Goal: Information Seeking & Learning: Learn about a topic

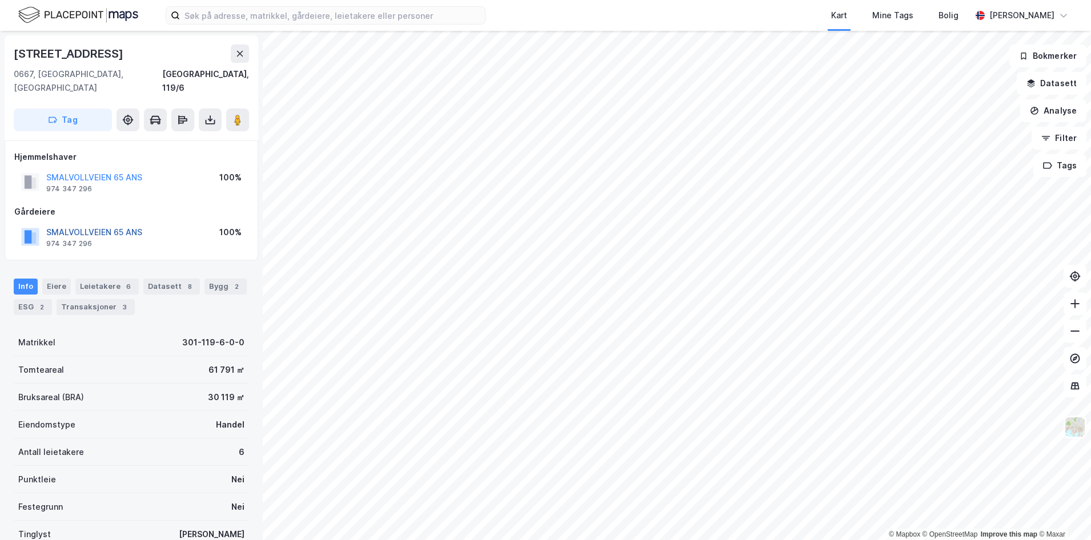
click at [0, 0] on button "SMALVOLLVEIEN 65 ANS" at bounding box center [0, 0] width 0 height 0
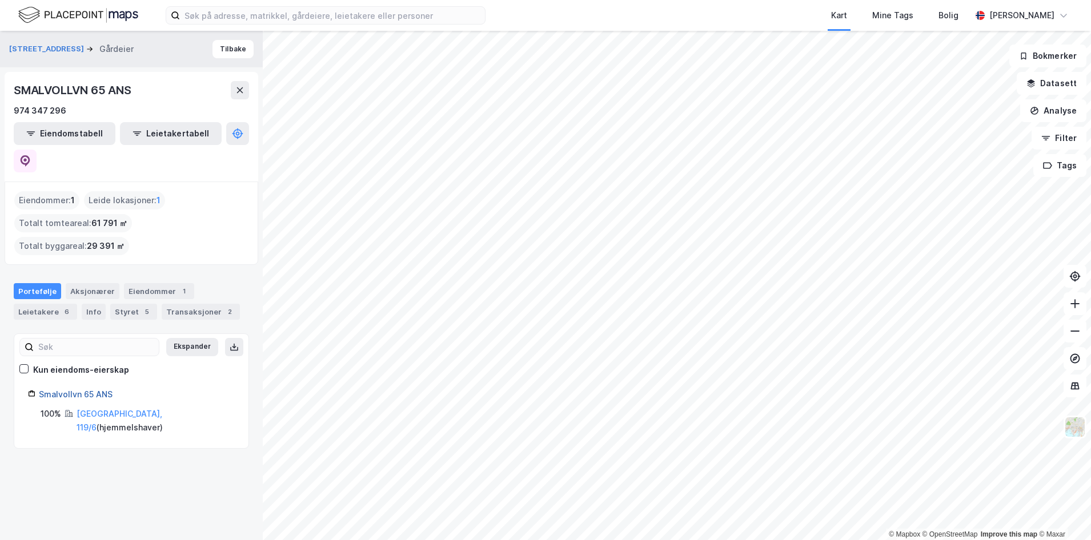
click at [101, 390] on link "Smalvollvn 65 ANS" at bounding box center [76, 395] width 74 height 10
click at [30, 155] on icon at bounding box center [26, 160] width 10 height 11
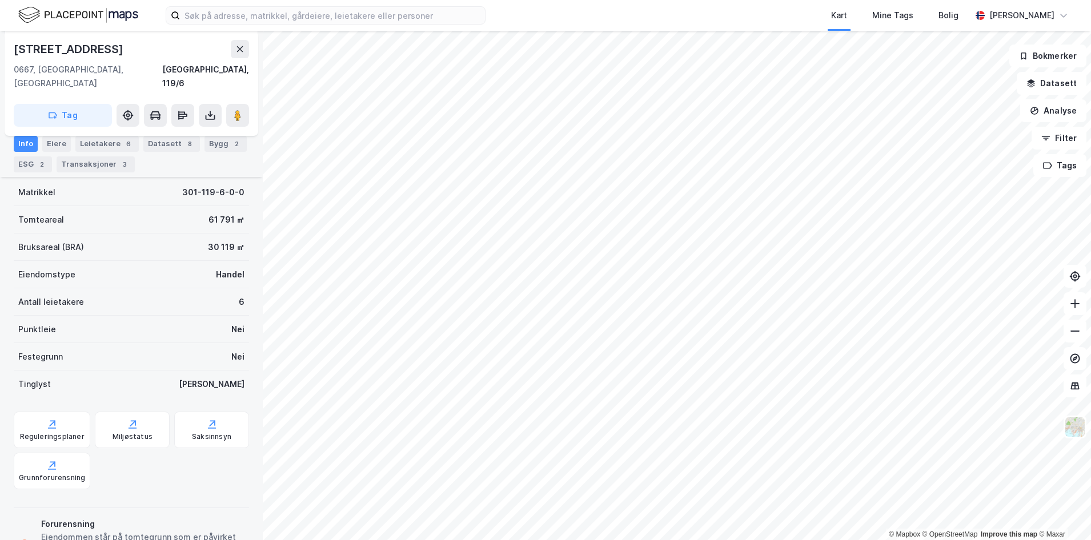
scroll to position [196, 0]
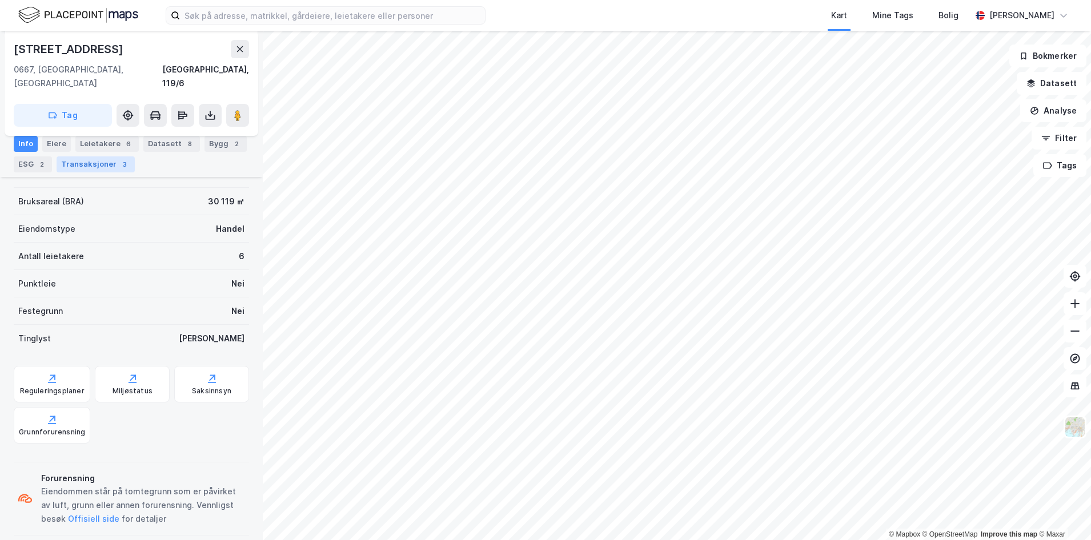
click at [79, 166] on div "Transaksjoner 3" at bounding box center [96, 165] width 78 height 16
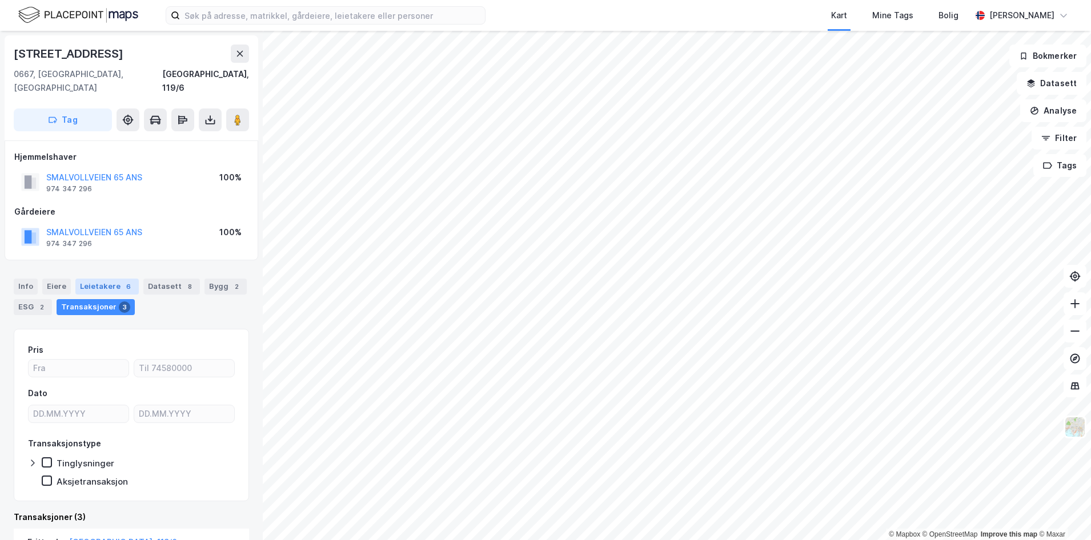
click at [94, 279] on div "Leietakere 6" at bounding box center [106, 287] width 63 height 16
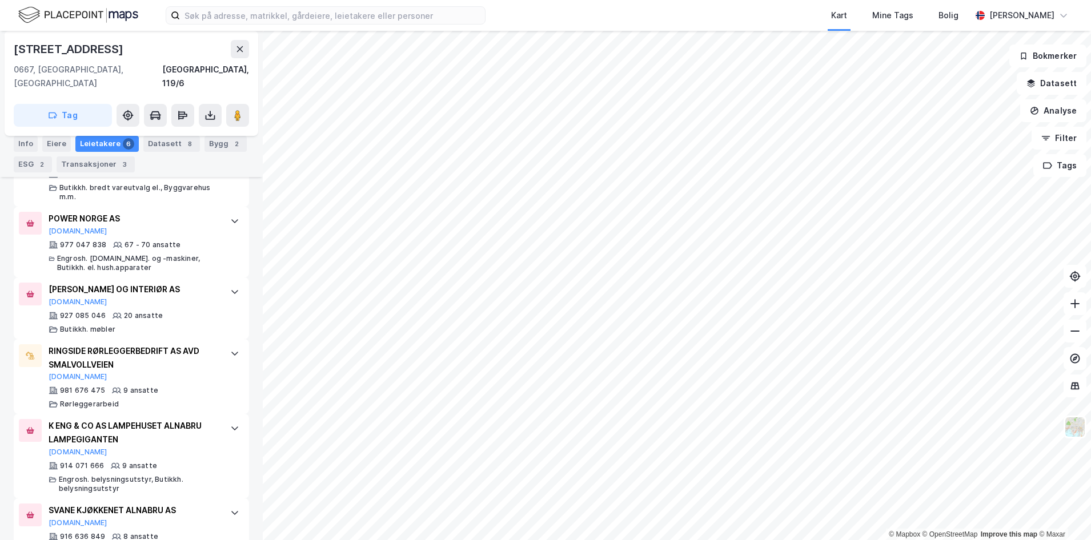
scroll to position [400, 0]
